Goal: Transaction & Acquisition: Purchase product/service

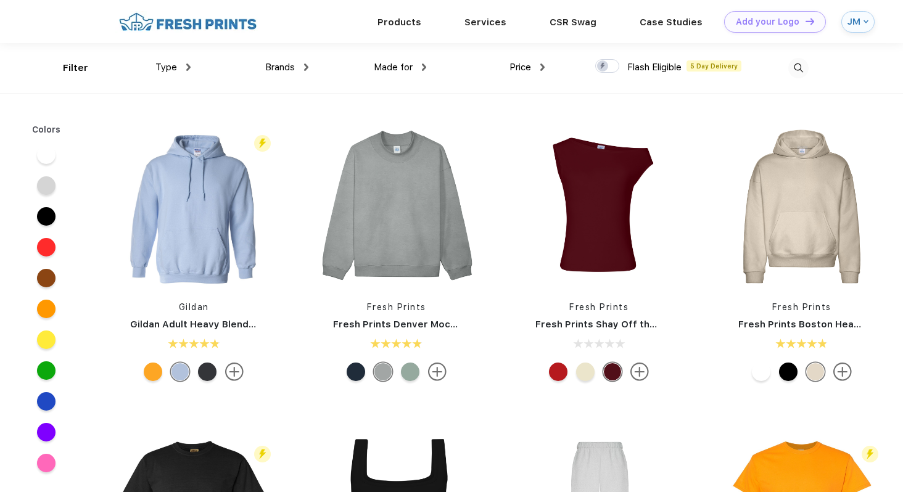
scroll to position [1, 0]
click at [191, 64] on div "Brands Most Popular Brands Moleskine Hydroflask Marine Layer S'well [PERSON_NAM…" at bounding box center [250, 68] width 118 height 50
click at [190, 64] on img at bounding box center [188, 66] width 4 height 7
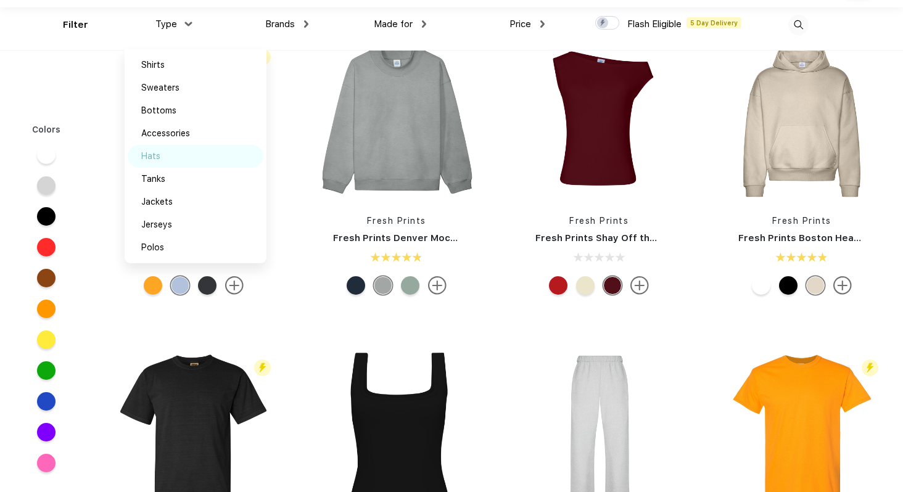
scroll to position [34, 0]
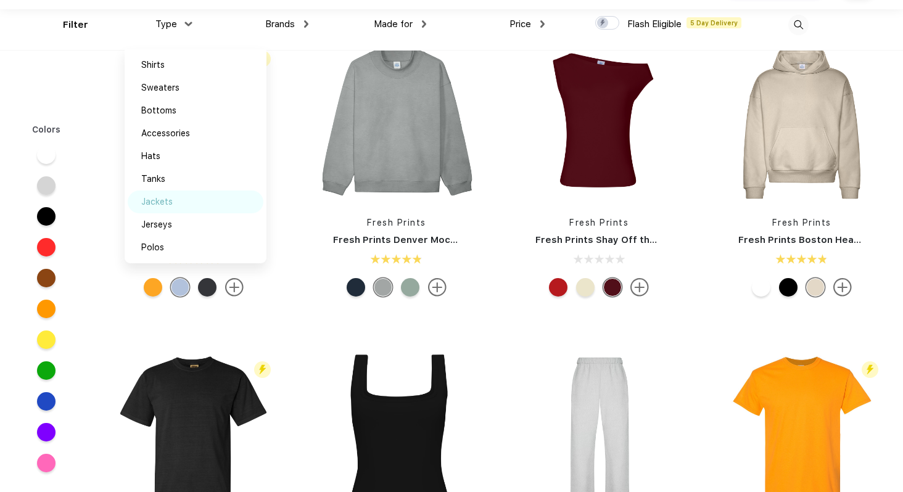
click at [173, 201] on div "Jackets" at bounding box center [196, 202] width 136 height 23
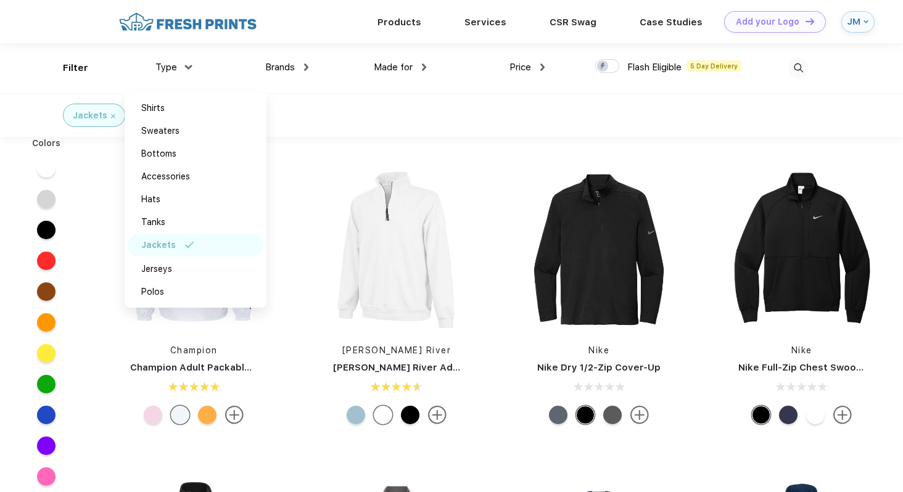
click at [310, 141] on div "Champion Champion Adult Packable Anorak 1/4 Zip Jacket [PERSON_NAME] River [PER…" at bounding box center [498, 482] width 811 height 691
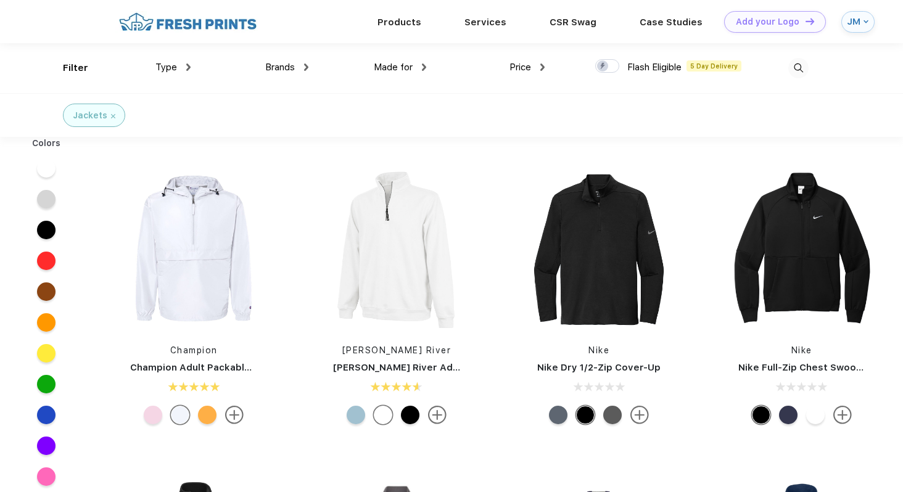
click at [800, 72] on img at bounding box center [799, 68] width 20 height 20
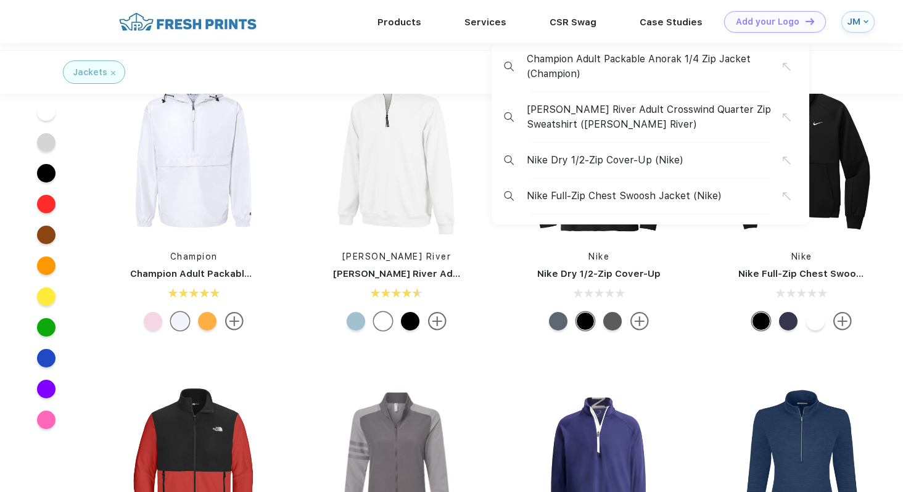
scroll to position [480, 0]
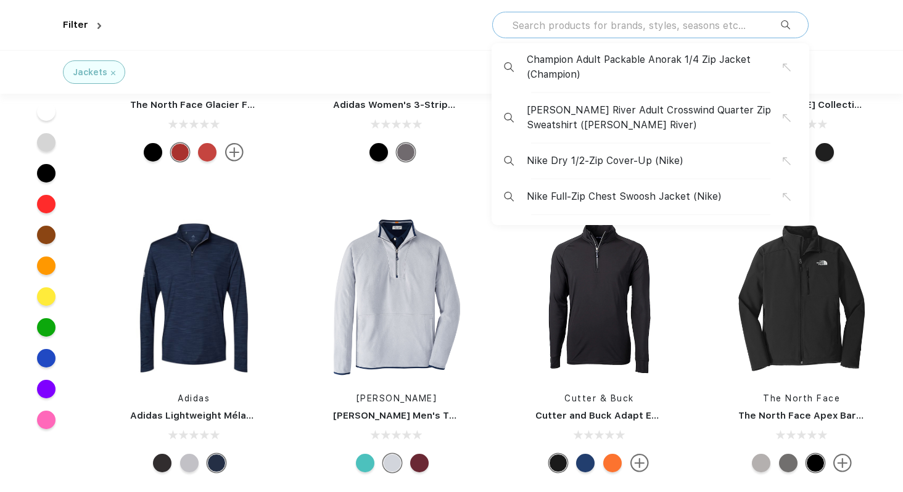
click at [701, 23] on input "text" at bounding box center [646, 26] width 270 height 14
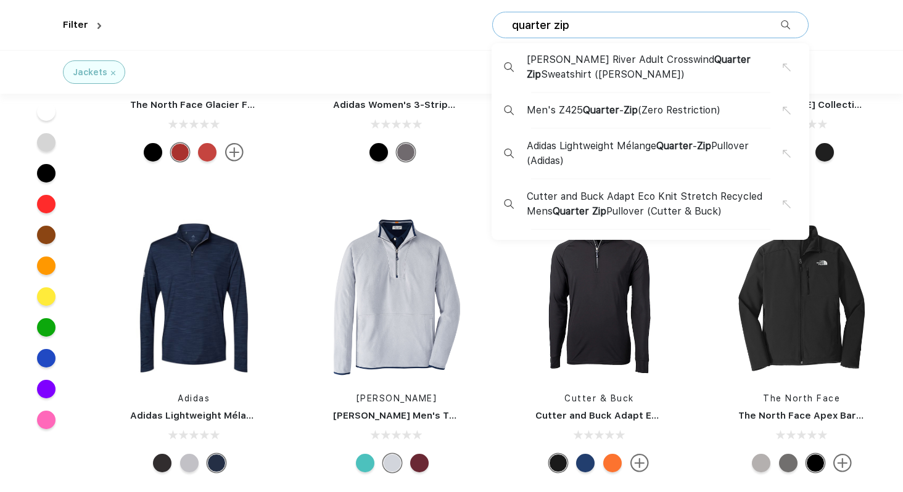
type input "quarter zip"
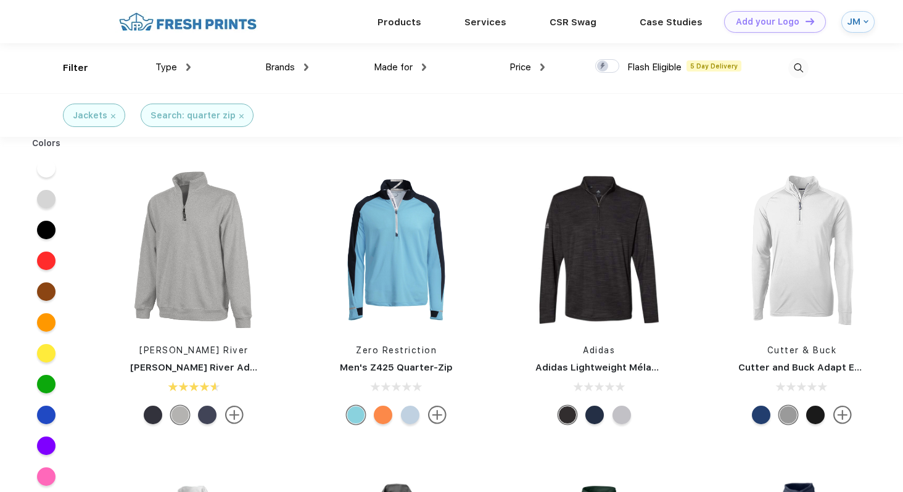
click at [116, 115] on div "Jackets" at bounding box center [94, 115] width 62 height 23
click at [112, 115] on img at bounding box center [113, 116] width 4 height 4
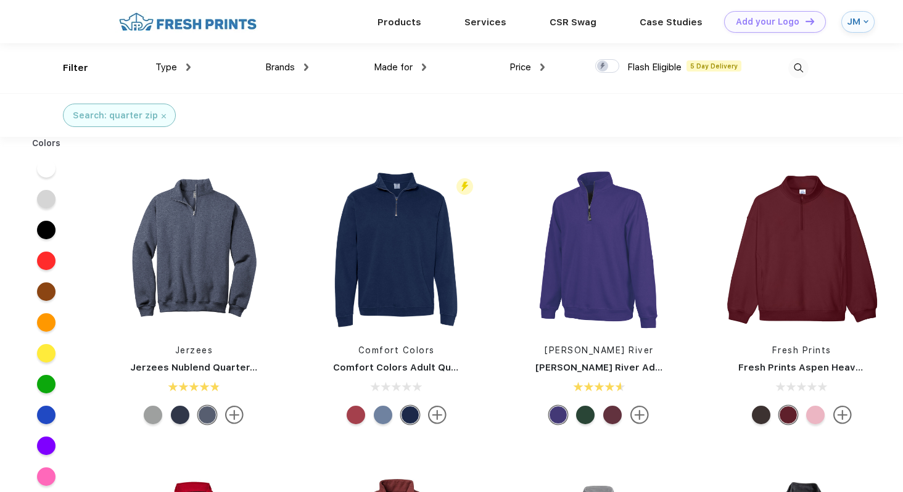
click at [163, 115] on div "Search: quarter zip" at bounding box center [119, 115] width 113 height 23
click at [162, 115] on img at bounding box center [164, 116] width 4 height 4
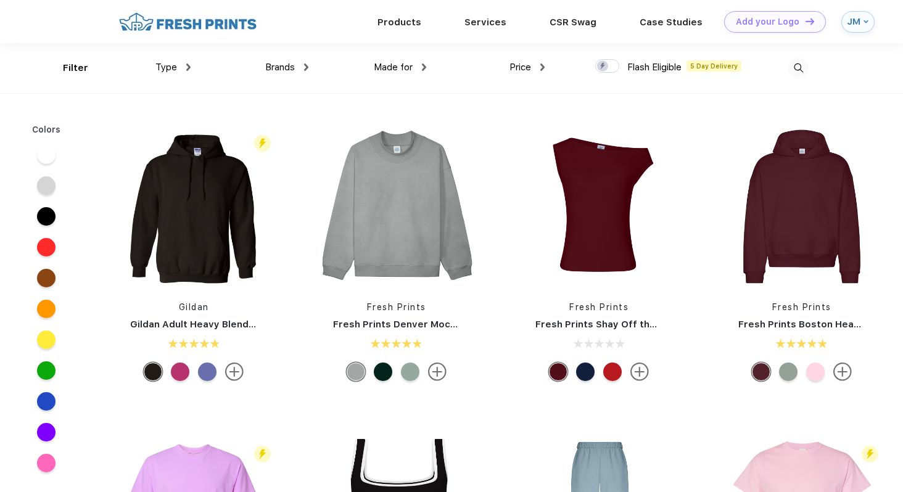
click at [794, 63] on img at bounding box center [799, 68] width 20 height 20
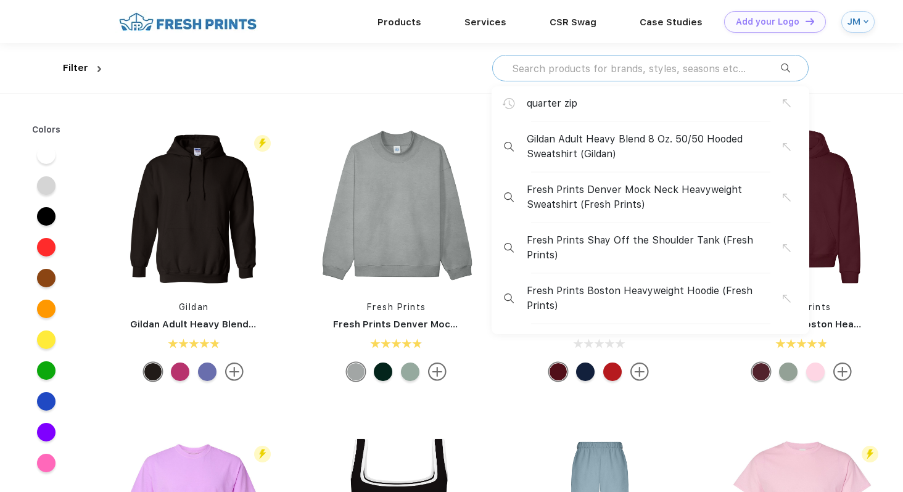
scroll to position [480, 0]
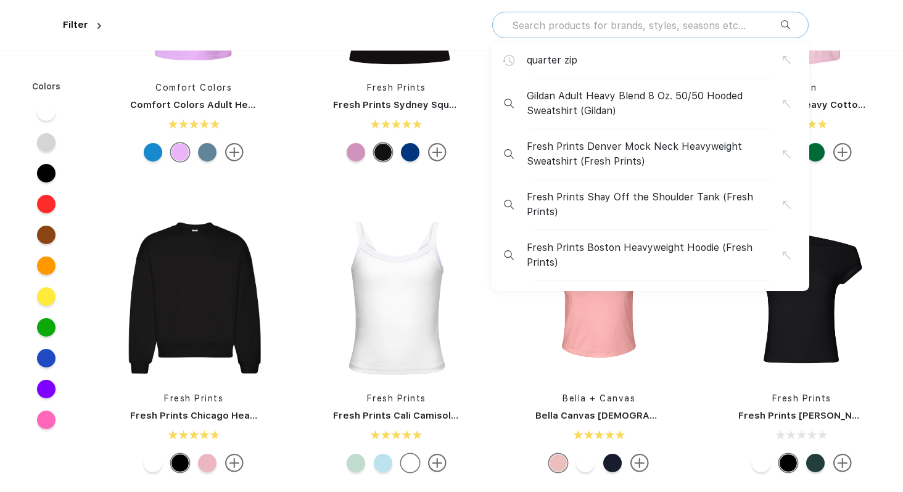
click at [713, 24] on input "text" at bounding box center [646, 26] width 270 height 14
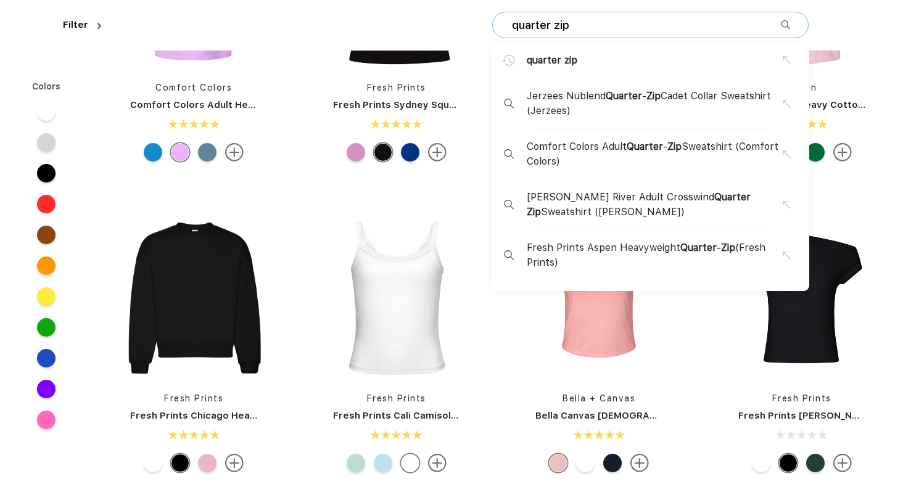
type input "quarter zip"
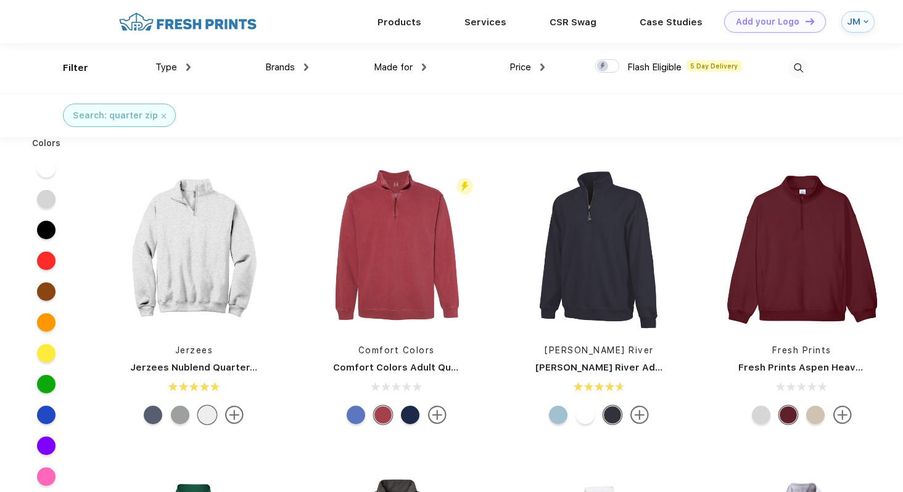
click at [157, 114] on div "Search: quarter zip" at bounding box center [119, 115] width 93 height 13
click at [794, 59] on img at bounding box center [799, 68] width 20 height 20
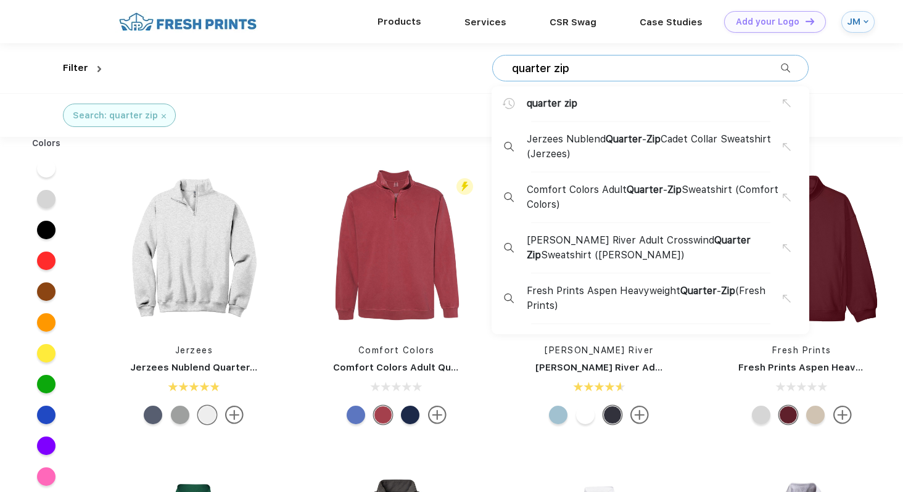
drag, startPoint x: 705, startPoint y: 62, endPoint x: 430, endPoint y: 41, distance: 276.0
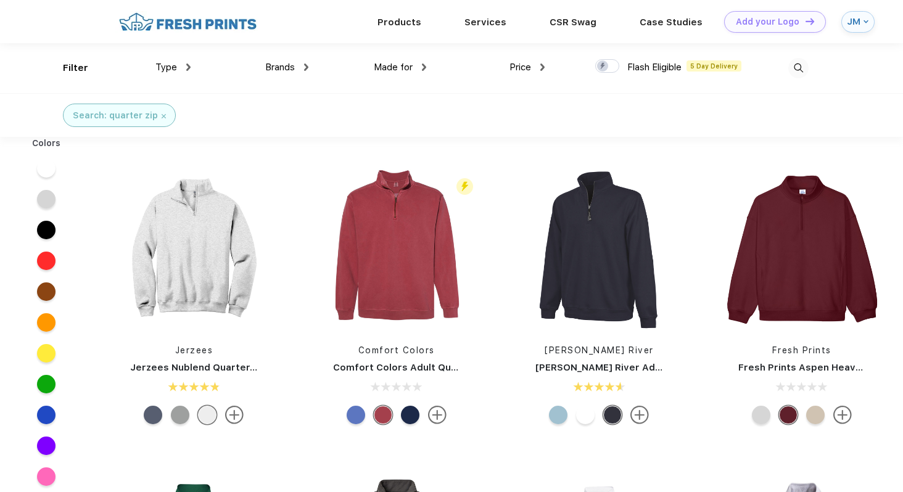
click at [788, 62] on div at bounding box center [750, 68] width 118 height 50
click at [792, 64] on img at bounding box center [799, 68] width 20 height 20
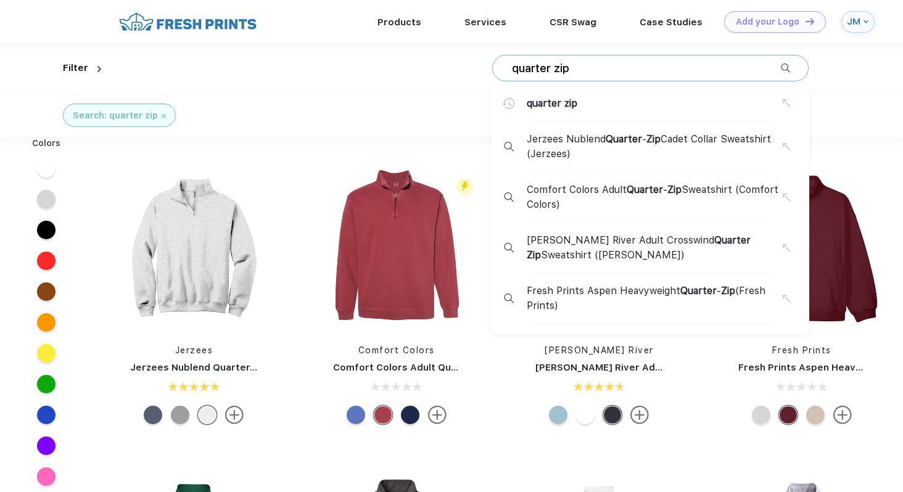
drag, startPoint x: 647, startPoint y: 58, endPoint x: 494, endPoint y: 60, distance: 153.1
click at [494, 60] on div "quarter zip quarter zip Jerzees Nublend Quarter - Zip Cadet Collar Sweatshirt (…" at bounding box center [650, 68] width 317 height 27
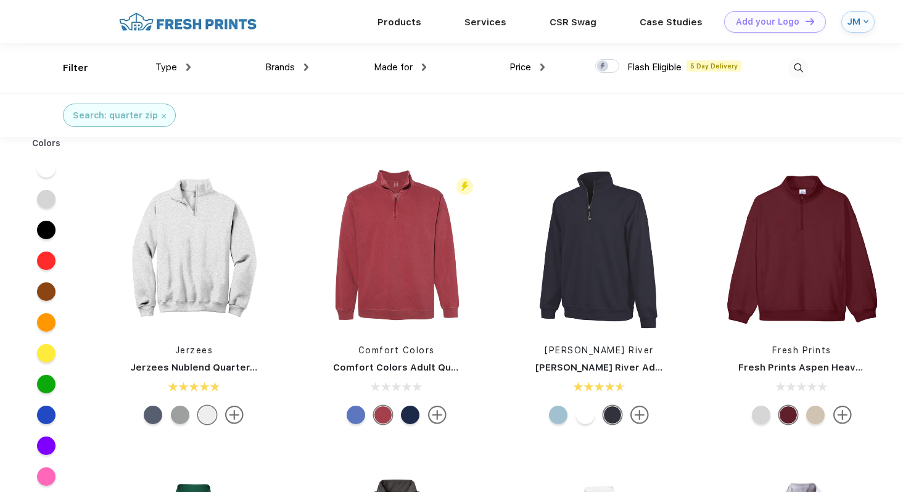
click at [790, 65] on img at bounding box center [799, 68] width 20 height 20
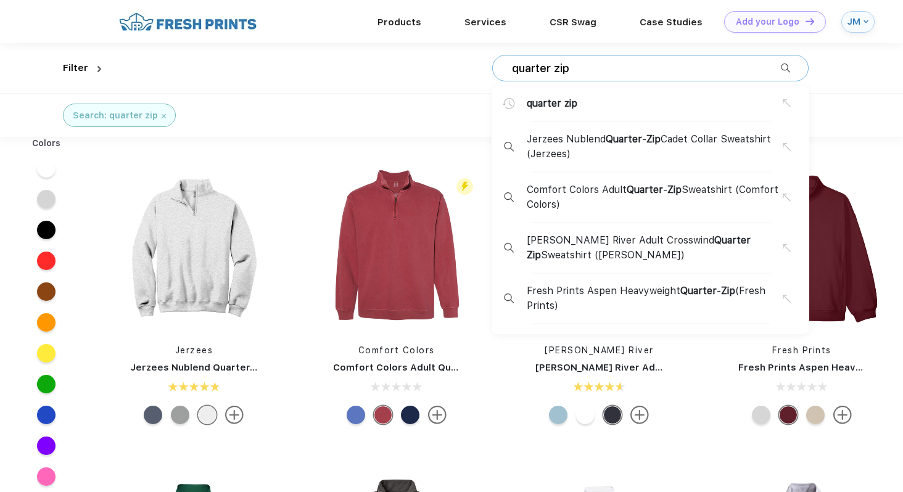
click at [689, 68] on input "quarter zip" at bounding box center [646, 69] width 270 height 14
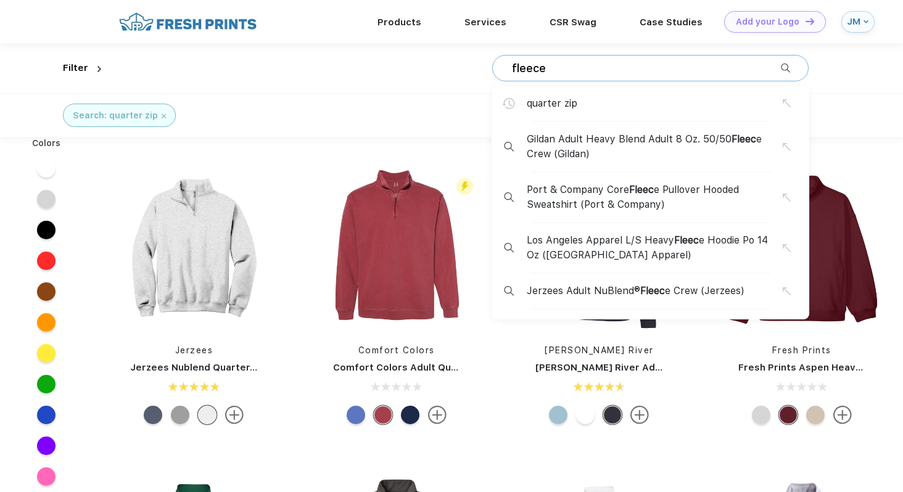
type input "fleece"
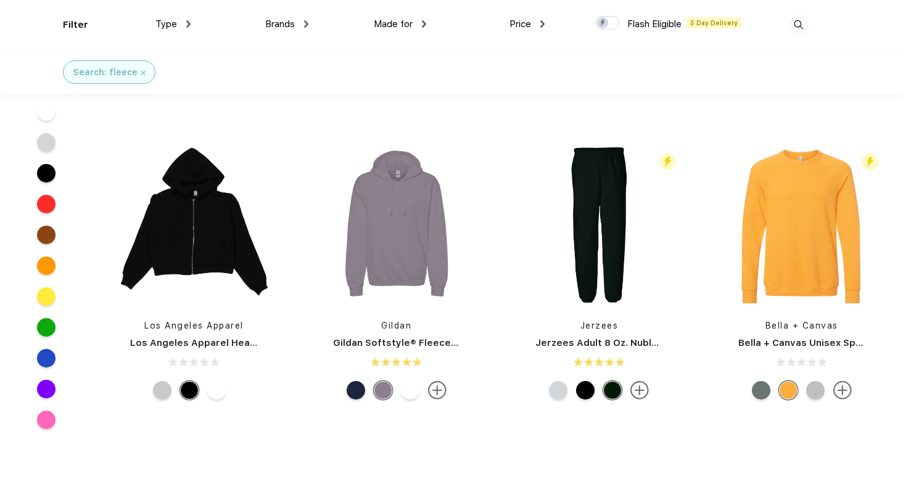
scroll to position [243, 0]
click at [168, 200] on img at bounding box center [194, 225] width 164 height 164
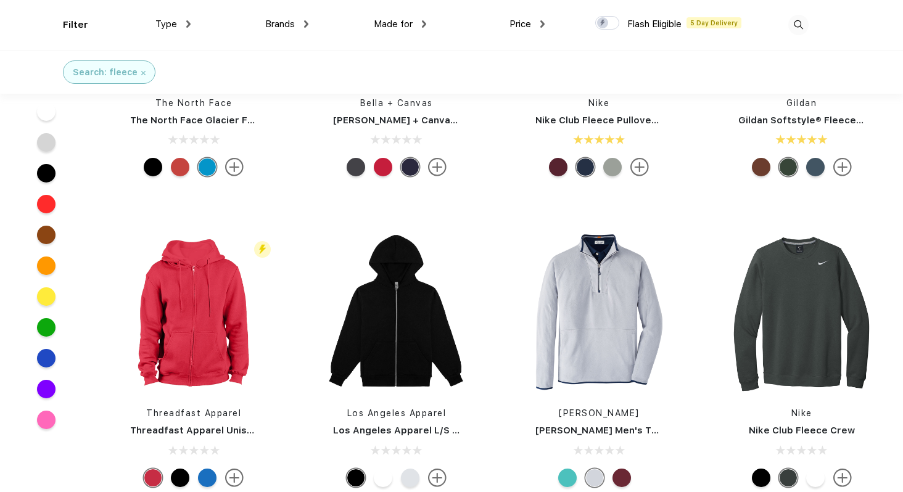
scroll to position [1088, 0]
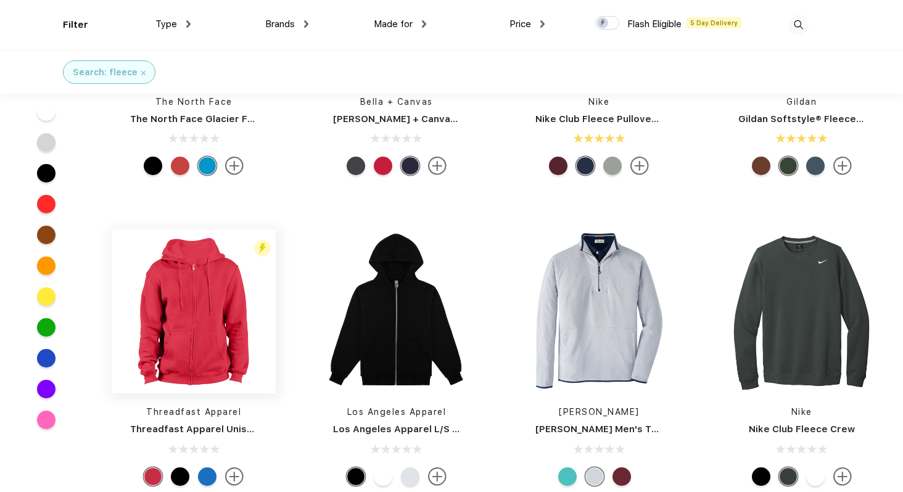
click at [196, 304] on img at bounding box center [194, 312] width 164 height 164
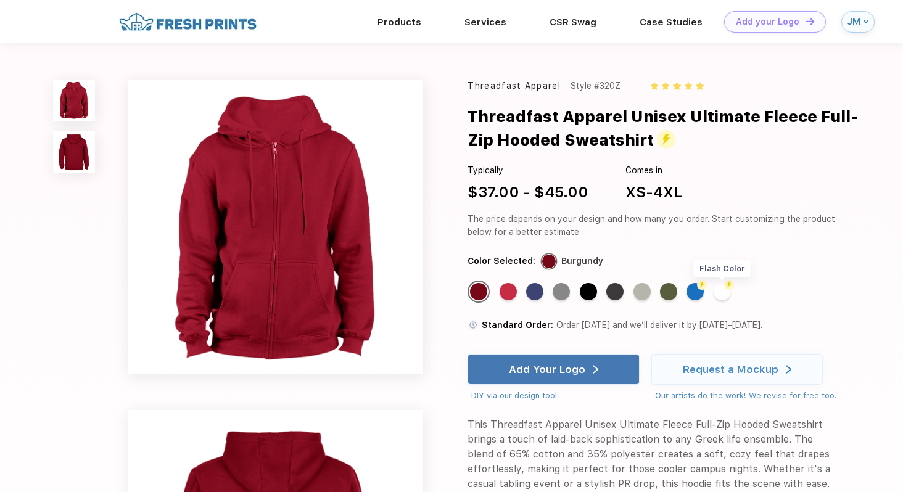
click at [721, 293] on div "Flash Color" at bounding box center [722, 291] width 17 height 17
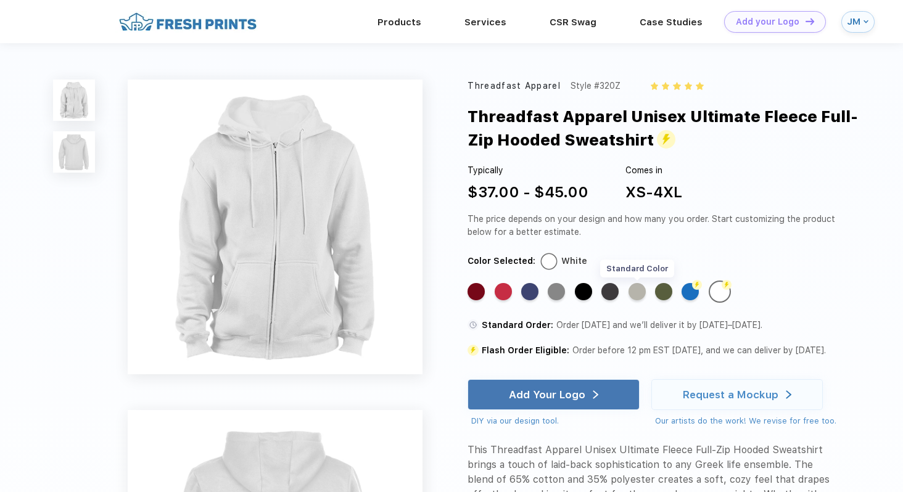
click at [639, 291] on div "Standard Color" at bounding box center [637, 291] width 17 height 17
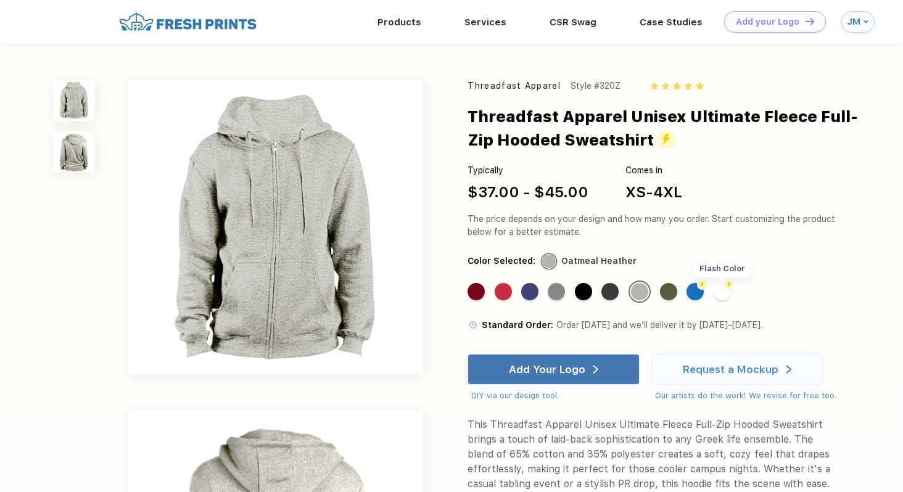
click at [721, 290] on div "Flash Color" at bounding box center [722, 291] width 17 height 17
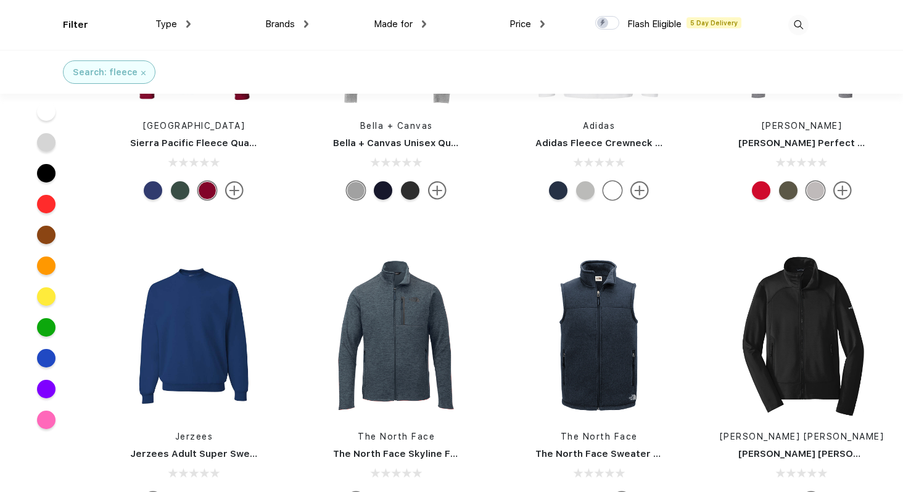
scroll to position [2308, 0]
